Goal: Find specific page/section: Find specific page/section

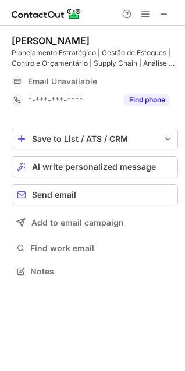
scroll to position [263, 185]
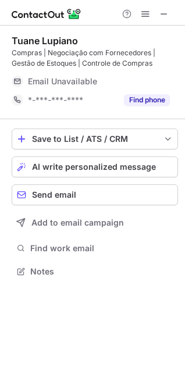
scroll to position [263, 185]
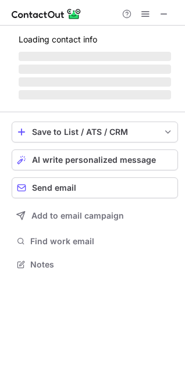
scroll to position [281, 185]
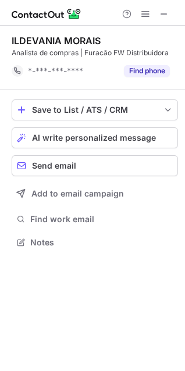
scroll to position [6, 6]
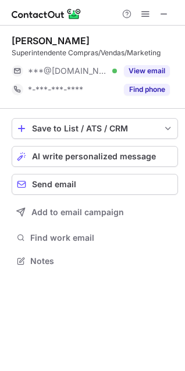
scroll to position [6, 6]
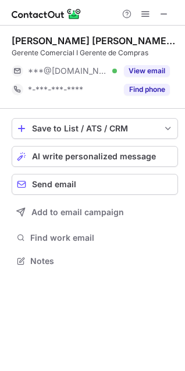
scroll to position [6, 6]
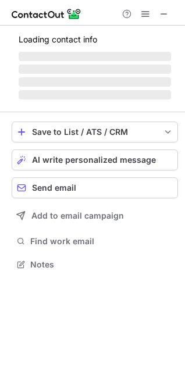
scroll to position [6, 6]
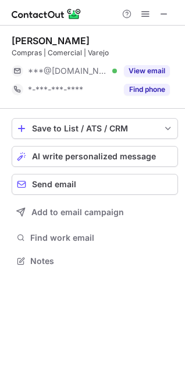
scroll to position [6, 6]
